Goal: Task Accomplishment & Management: Use online tool/utility

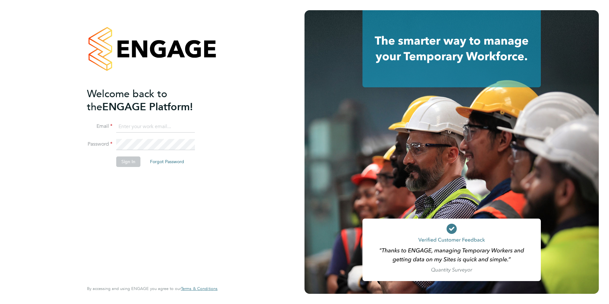
type input "beckycrawley@tempestresourcing.co.uk"
click at [131, 159] on button "Sign In" at bounding box center [128, 161] width 24 height 10
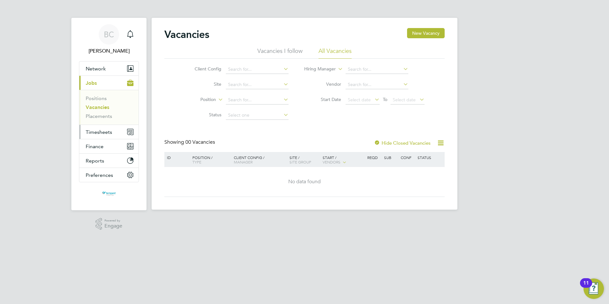
click at [91, 132] on span "Timesheets" at bounding box center [99, 132] width 26 height 6
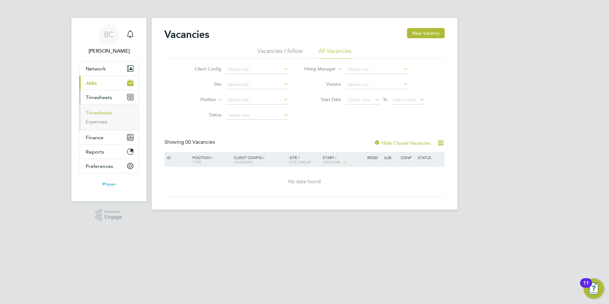
click at [103, 112] on link "Timesheets" at bounding box center [99, 113] width 26 height 6
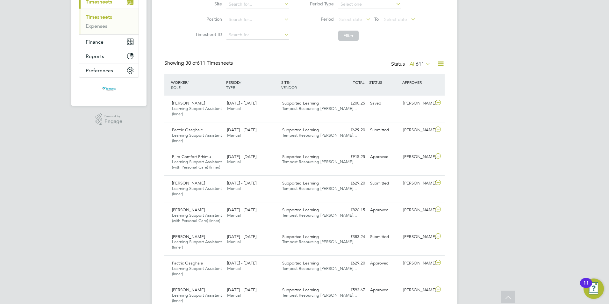
scroll to position [90, 0]
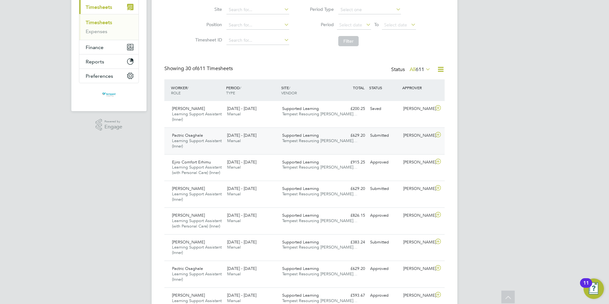
click at [243, 140] on div "22 - 28 Sep 2025 Manual" at bounding box center [252, 138] width 55 height 16
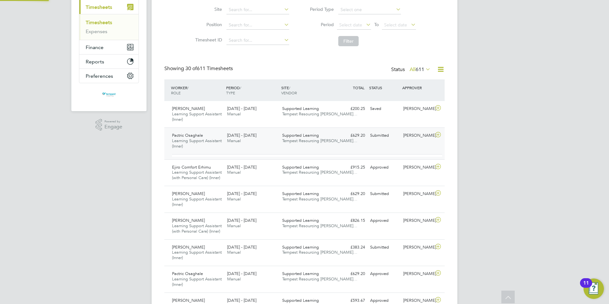
scroll to position [11, 62]
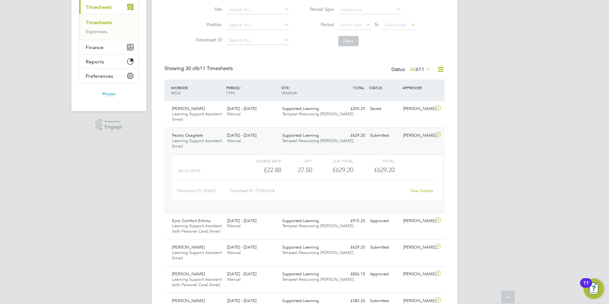
click at [423, 191] on link "View Details" at bounding box center [421, 190] width 23 height 5
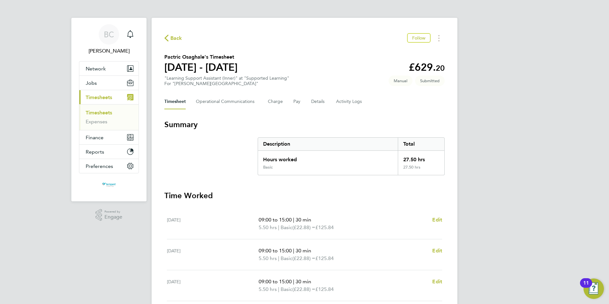
click at [176, 37] on span "Back" at bounding box center [176, 38] width 12 height 8
